Goal: Information Seeking & Learning: Find contact information

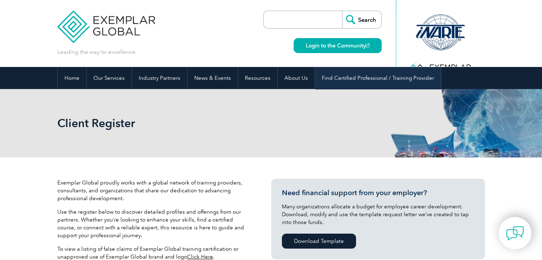
click at [387, 76] on link "Find Certified Professional / Training Provider" at bounding box center [378, 78] width 126 height 22
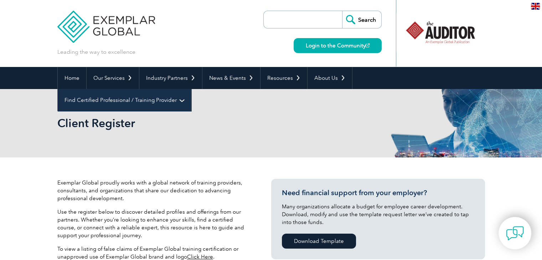
click at [191, 89] on link "Find Certified Professional / Training Provider" at bounding box center [124, 100] width 133 height 22
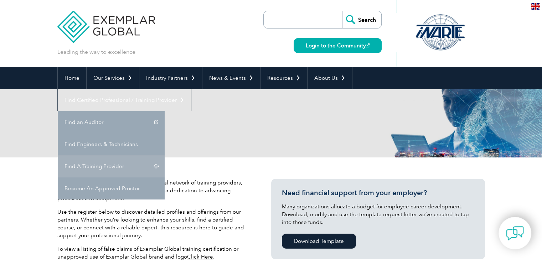
click at [164, 155] on link "Find A Training Provider" at bounding box center [111, 166] width 107 height 22
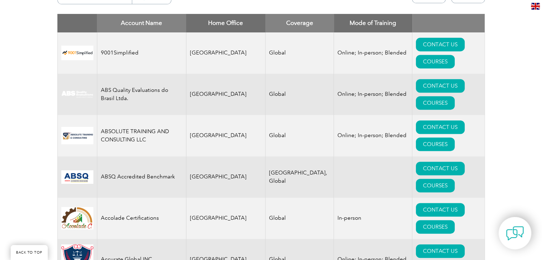
scroll to position [285, 0]
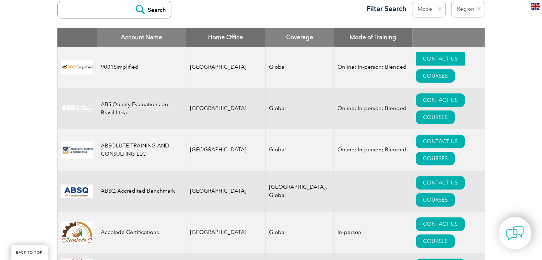
click at [415, 54] on link "CONTACT US" at bounding box center [439, 59] width 49 height 14
click at [415, 93] on link "CONTACT US" at bounding box center [439, 100] width 49 height 14
